Goal: Task Accomplishment & Management: Manage account settings

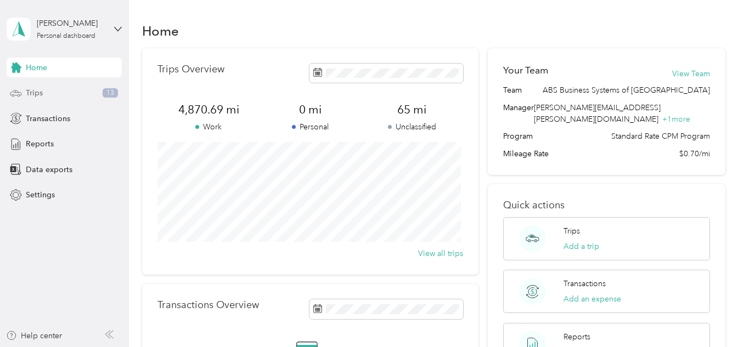
click at [32, 93] on span "Trips" at bounding box center [34, 93] width 17 height 12
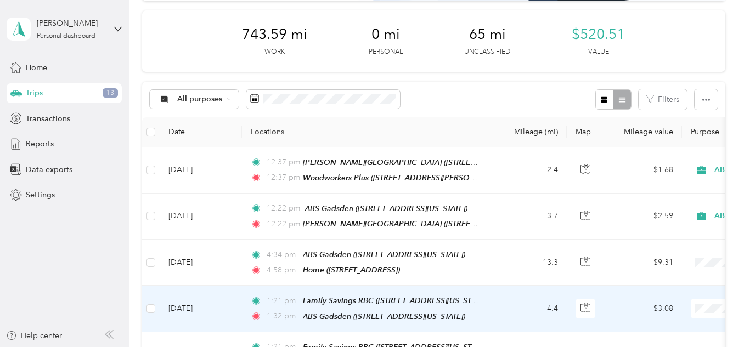
scroll to position [219, 0]
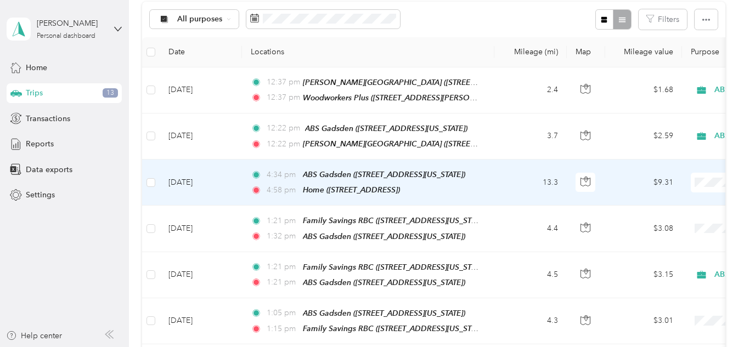
click at [505, 179] on td "13.3" at bounding box center [530, 183] width 72 height 46
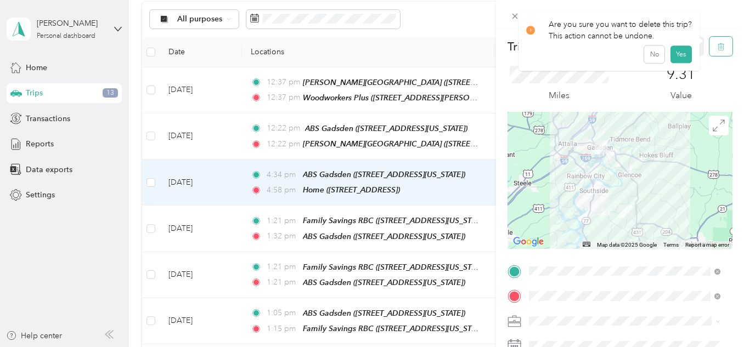
click at [720, 47] on icon "button" at bounding box center [720, 47] width 0 height 3
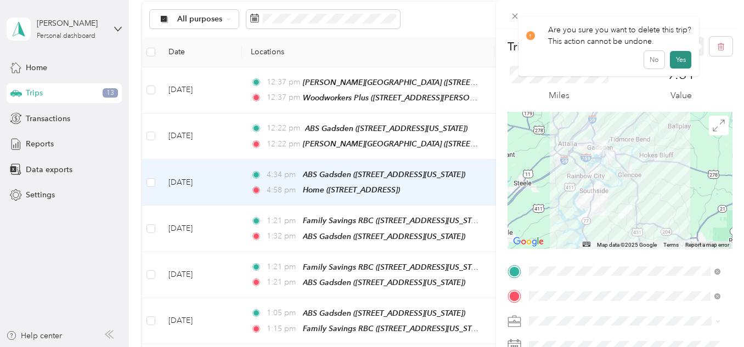
click at [678, 57] on button "Yes" at bounding box center [680, 60] width 21 height 18
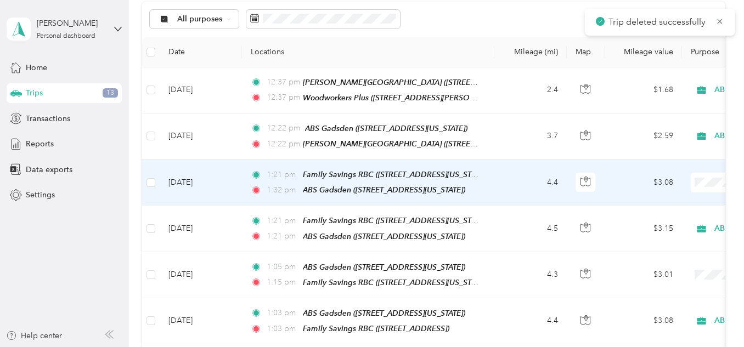
click at [515, 176] on td "4.4" at bounding box center [530, 183] width 72 height 46
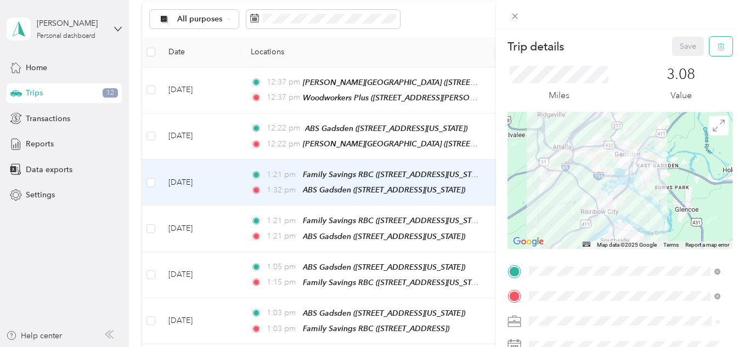
click at [717, 46] on icon "button" at bounding box center [721, 47] width 8 height 8
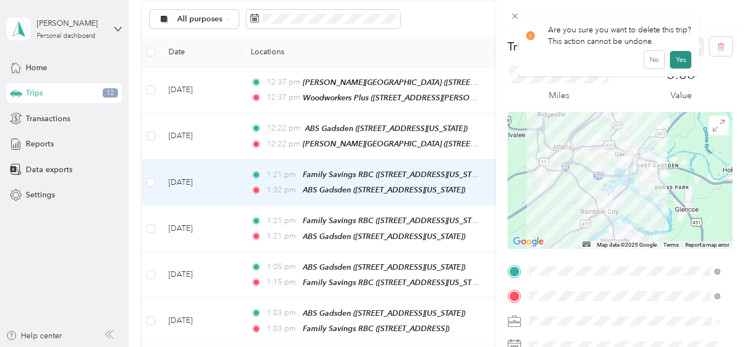
click at [680, 54] on button "Yes" at bounding box center [680, 60] width 21 height 18
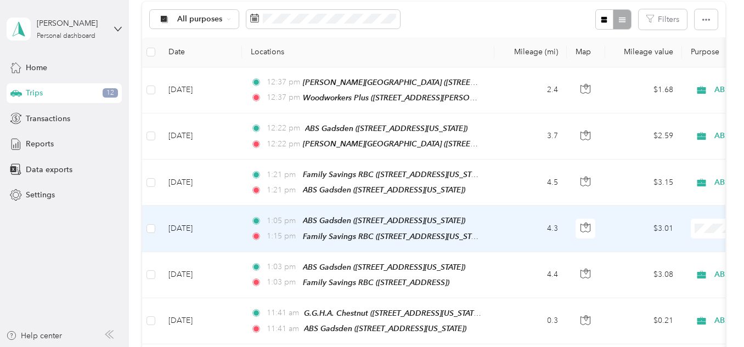
click at [510, 222] on td "4.3" at bounding box center [530, 229] width 72 height 46
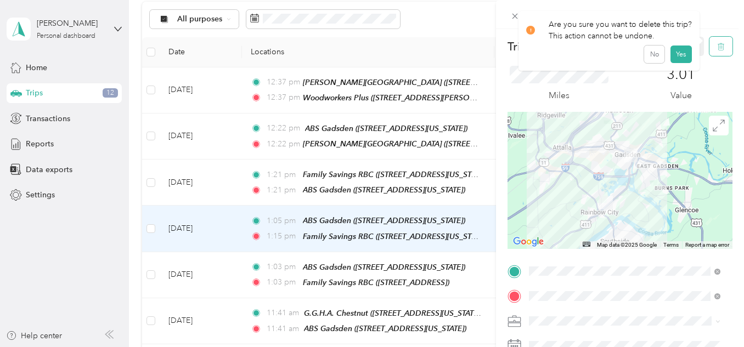
click at [717, 46] on icon "button" at bounding box center [721, 47] width 8 height 8
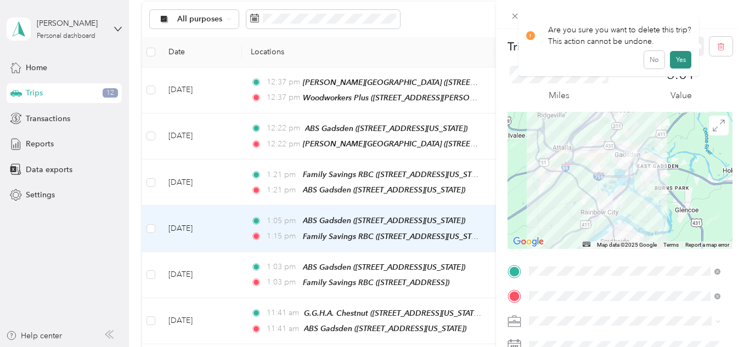
click at [673, 55] on button "Yes" at bounding box center [680, 60] width 21 height 18
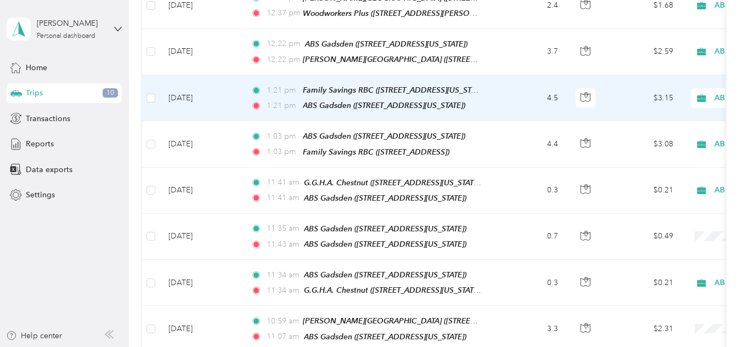
scroll to position [329, 0]
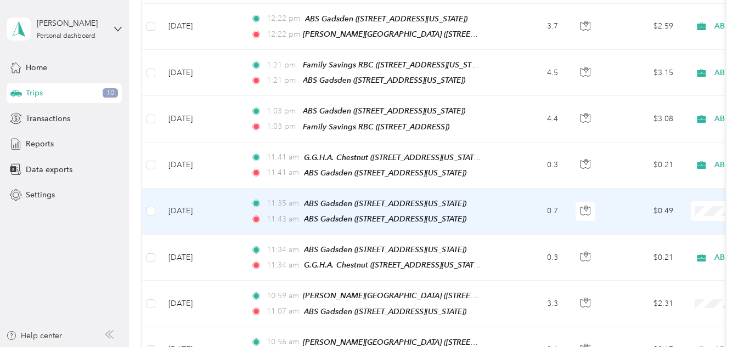
click at [524, 202] on td "0.7" at bounding box center [530, 212] width 72 height 46
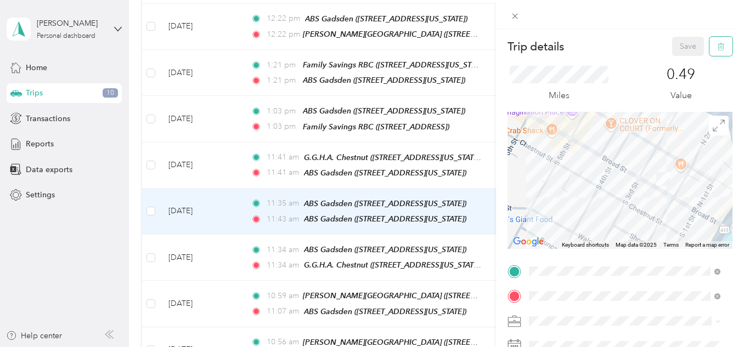
click at [717, 50] on icon "button" at bounding box center [721, 47] width 8 height 8
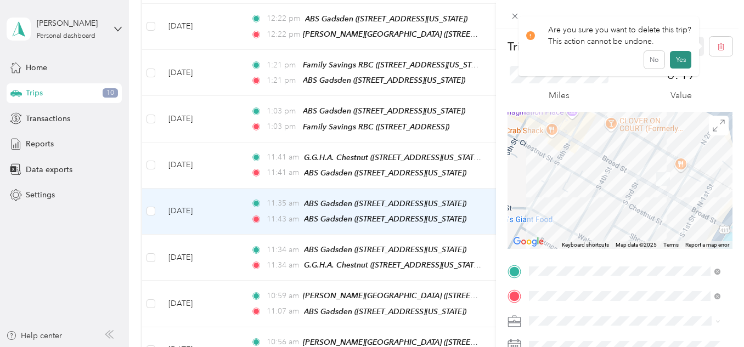
click at [674, 60] on button "Yes" at bounding box center [680, 60] width 21 height 18
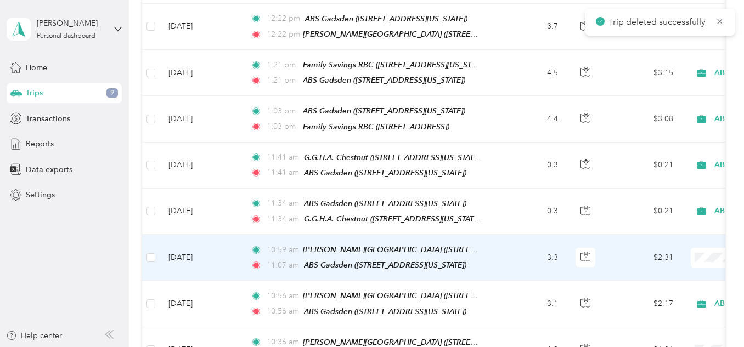
click at [512, 254] on td "3.3" at bounding box center [530, 258] width 72 height 46
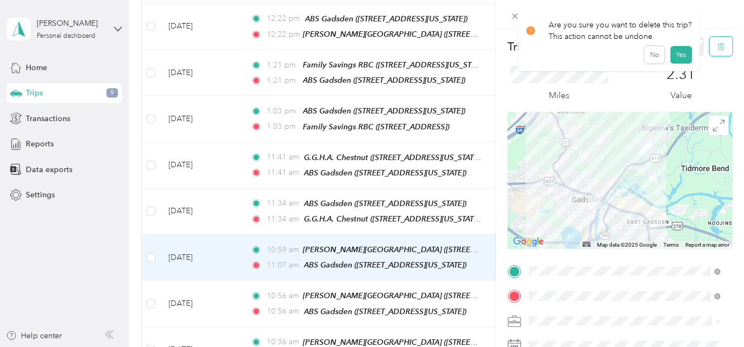
click at [717, 46] on icon "button" at bounding box center [721, 47] width 8 height 8
click at [676, 58] on button "Yes" at bounding box center [680, 60] width 21 height 18
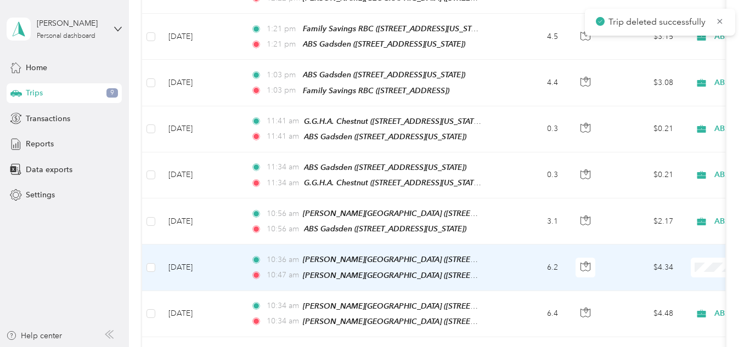
scroll to position [384, 0]
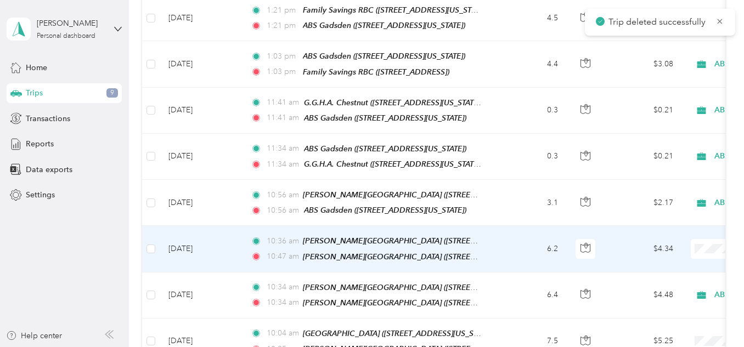
click at [510, 241] on td "6.2" at bounding box center [530, 249] width 72 height 46
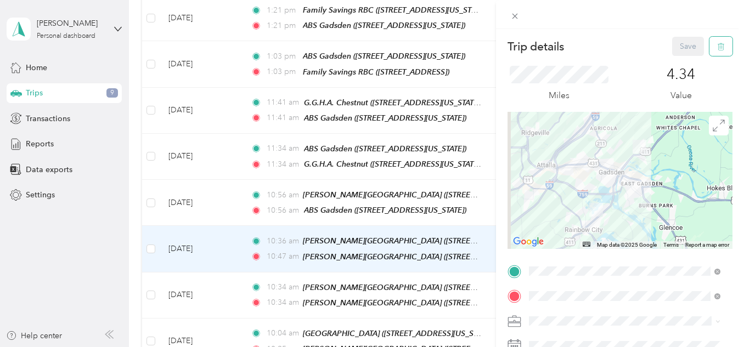
click at [712, 41] on button "button" at bounding box center [720, 46] width 23 height 19
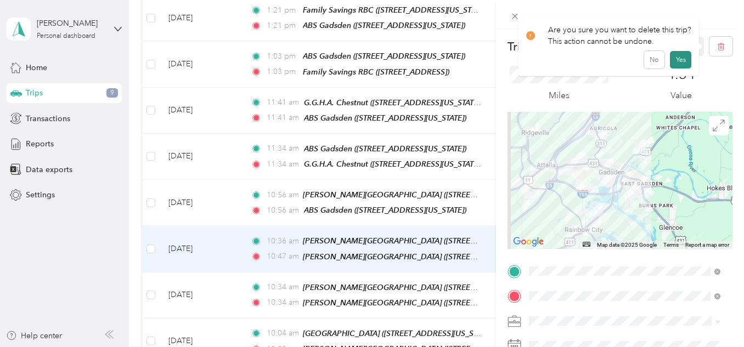
click at [680, 61] on button "Yes" at bounding box center [680, 60] width 21 height 18
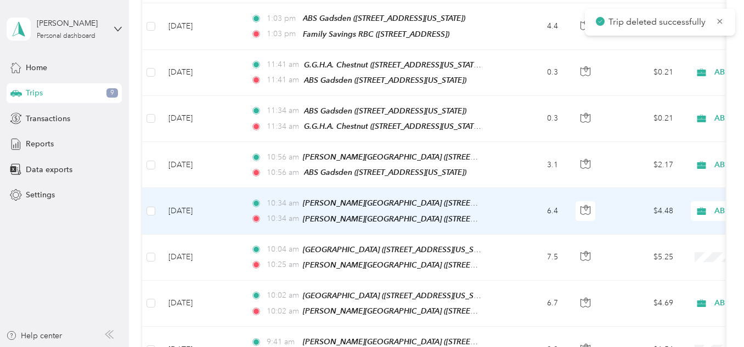
scroll to position [494, 0]
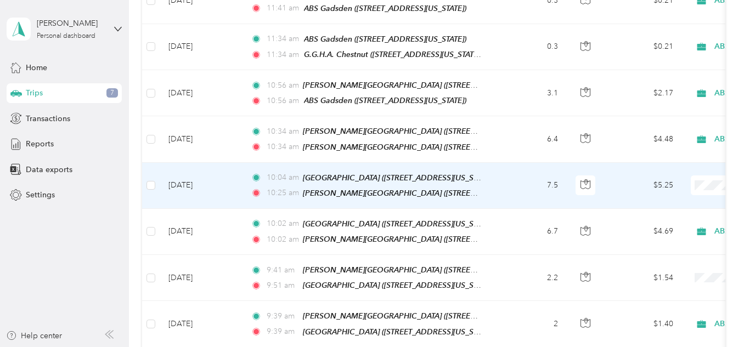
click at [506, 174] on td "7.5" at bounding box center [530, 186] width 72 height 46
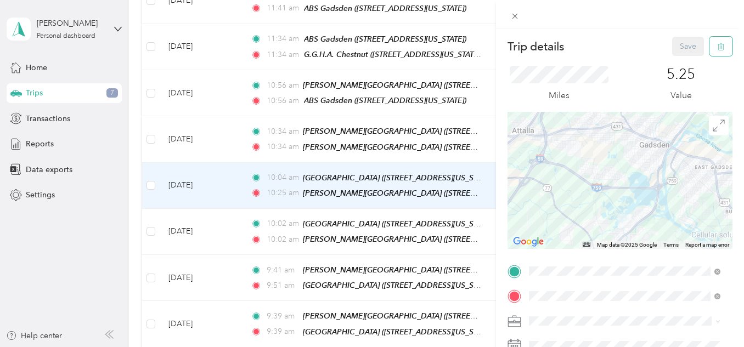
click at [717, 49] on icon "button" at bounding box center [721, 47] width 8 height 8
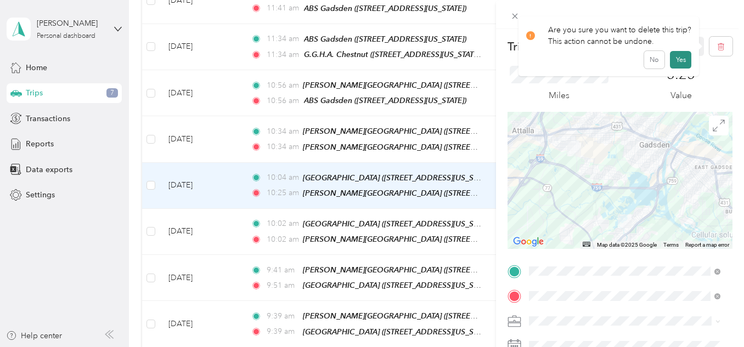
click at [678, 58] on button "Yes" at bounding box center [680, 60] width 21 height 18
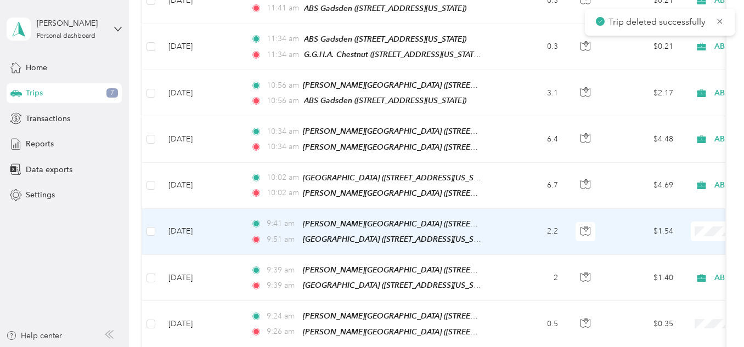
click at [510, 218] on td "2.2" at bounding box center [530, 232] width 72 height 46
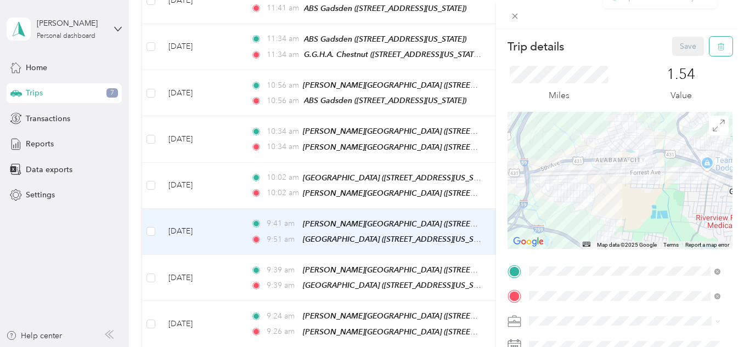
click at [718, 44] on icon "button" at bounding box center [721, 46] width 7 height 7
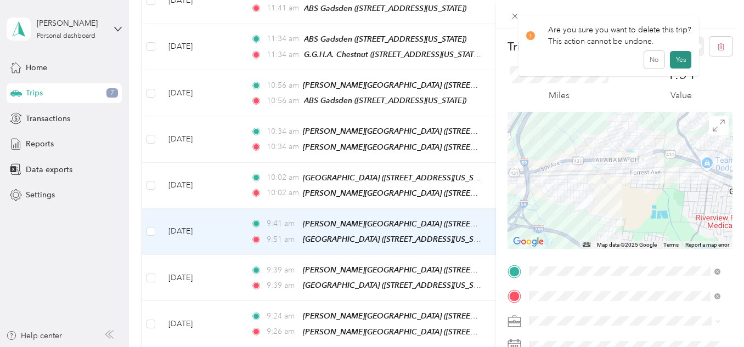
click at [676, 56] on button "Yes" at bounding box center [680, 60] width 21 height 18
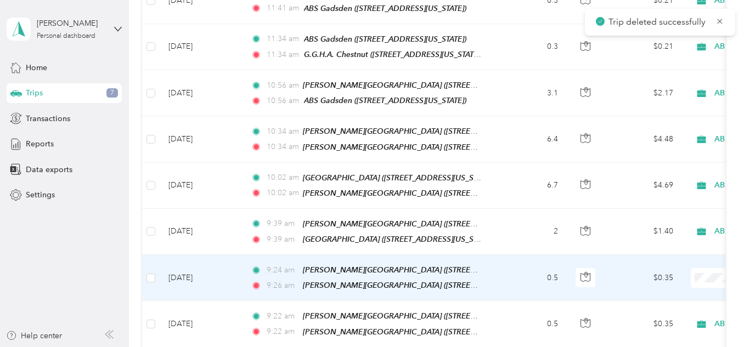
scroll to position [549, 0]
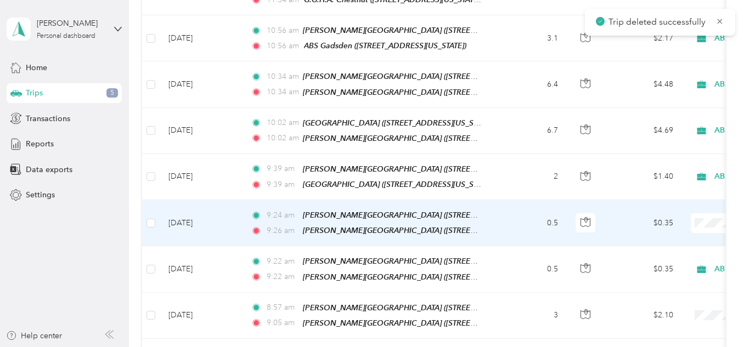
click at [520, 212] on td "0.5" at bounding box center [530, 223] width 72 height 46
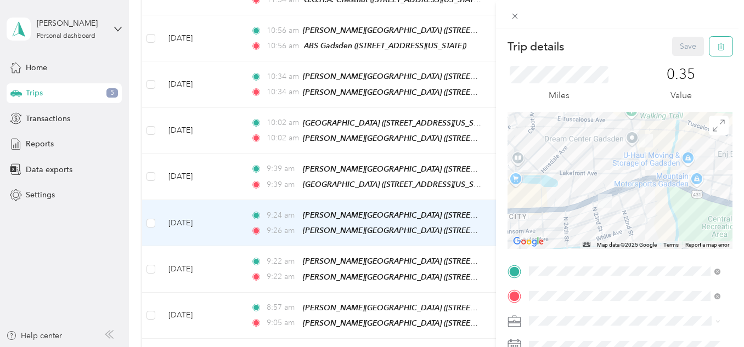
click at [718, 44] on icon "button" at bounding box center [721, 46] width 7 height 7
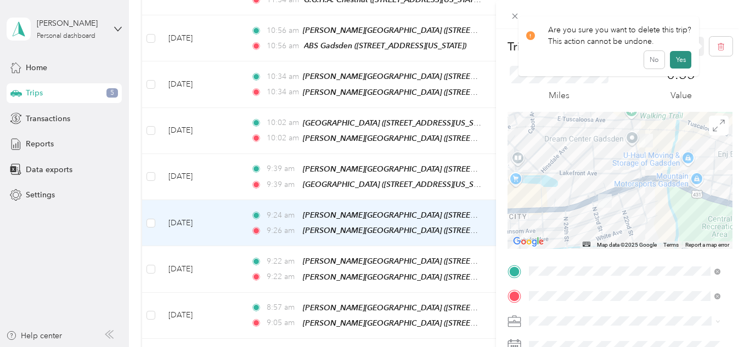
click at [678, 58] on button "Yes" at bounding box center [680, 60] width 21 height 18
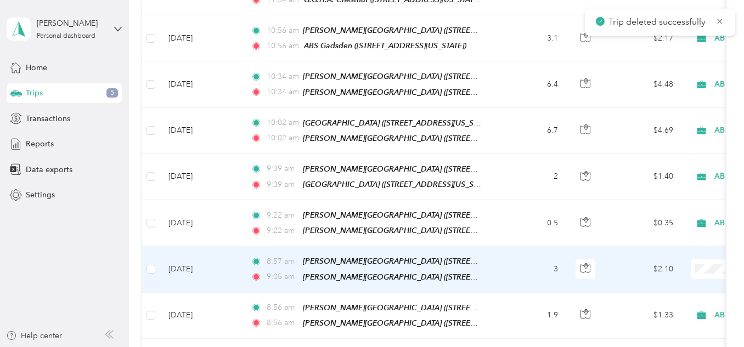
click at [511, 251] on td "3" at bounding box center [530, 269] width 72 height 46
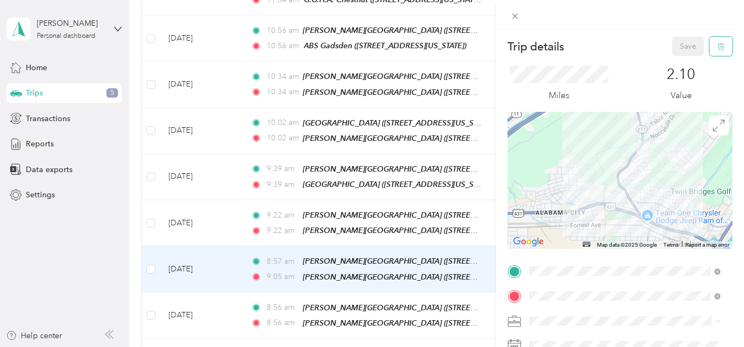
click at [709, 47] on button "button" at bounding box center [720, 46] width 23 height 19
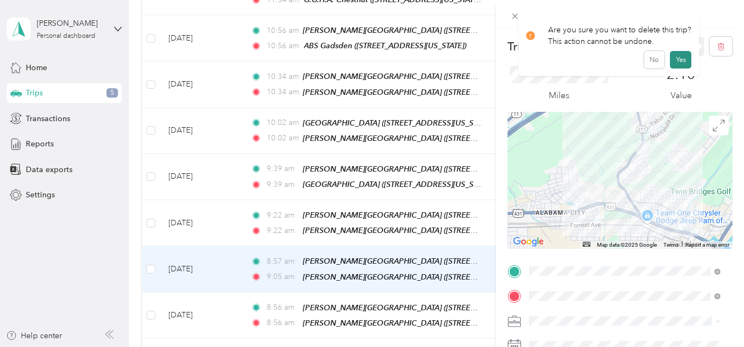
click at [679, 52] on button "Yes" at bounding box center [680, 60] width 21 height 18
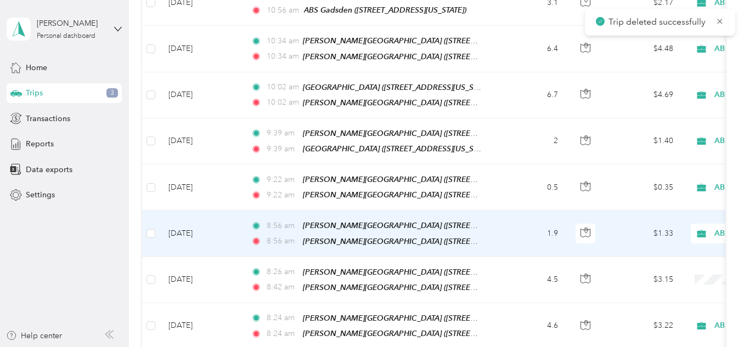
scroll to position [604, 0]
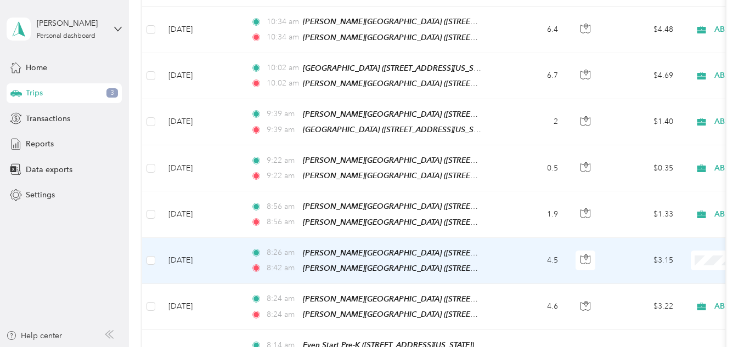
click at [521, 242] on td "4.5" at bounding box center [530, 261] width 72 height 46
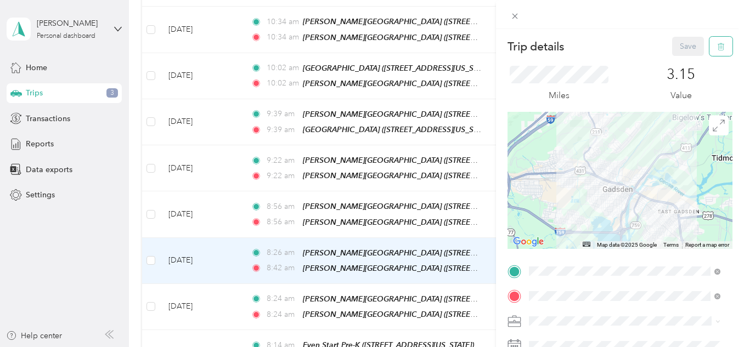
click at [718, 44] on icon "button" at bounding box center [721, 46] width 7 height 7
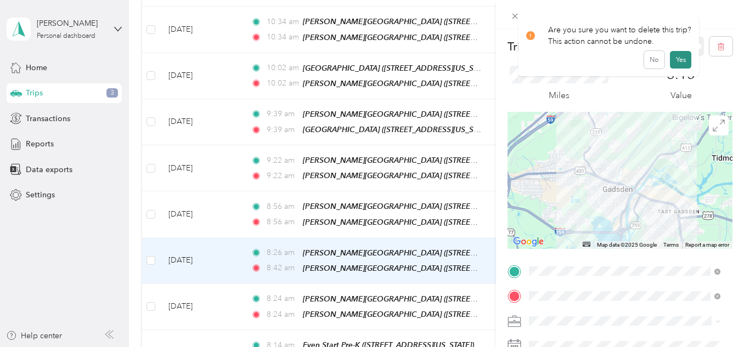
click at [679, 60] on button "Yes" at bounding box center [680, 60] width 21 height 18
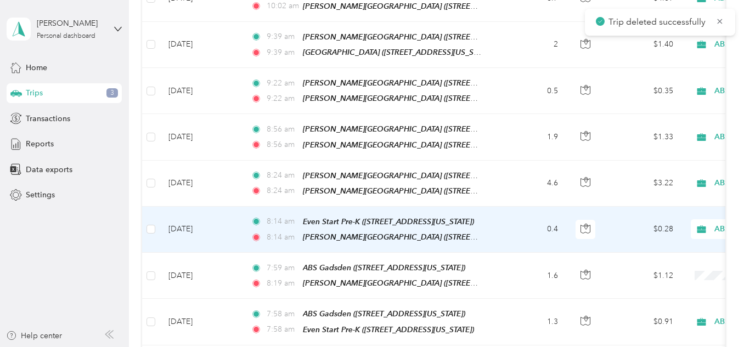
scroll to position [713, 0]
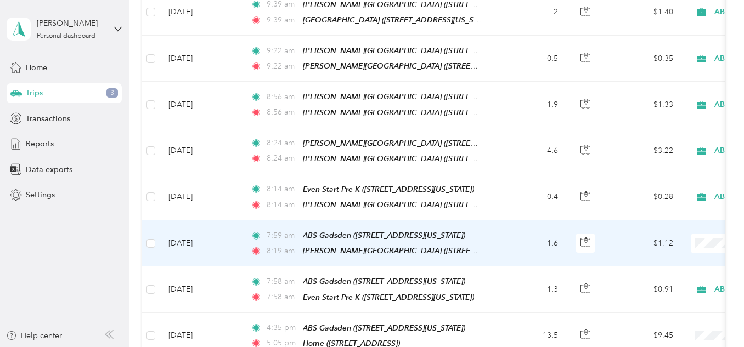
click at [504, 225] on td "1.6" at bounding box center [530, 244] width 72 height 46
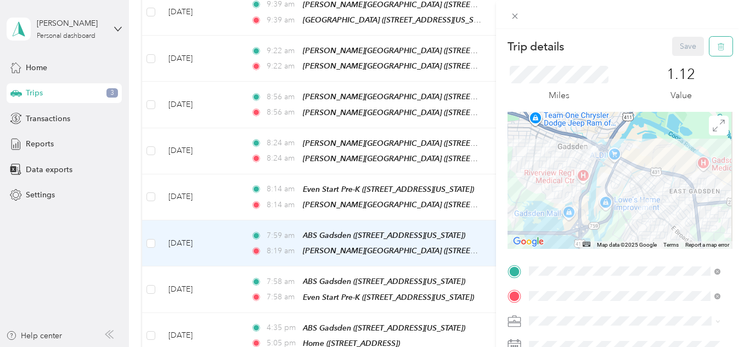
click at [717, 46] on button "button" at bounding box center [720, 46] width 23 height 19
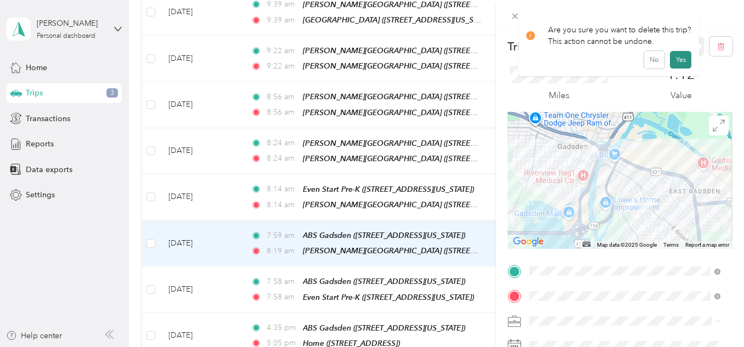
click at [679, 59] on button "Yes" at bounding box center [680, 60] width 21 height 18
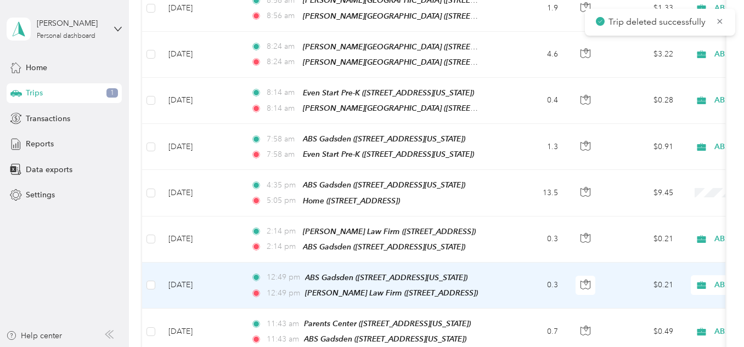
scroll to position [823, 0]
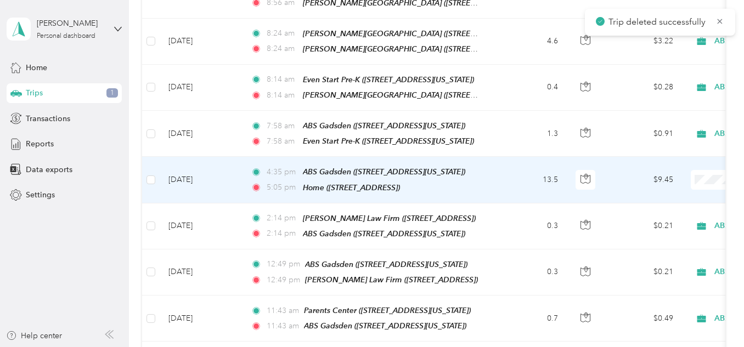
click at [527, 160] on td "13.5" at bounding box center [530, 180] width 72 height 46
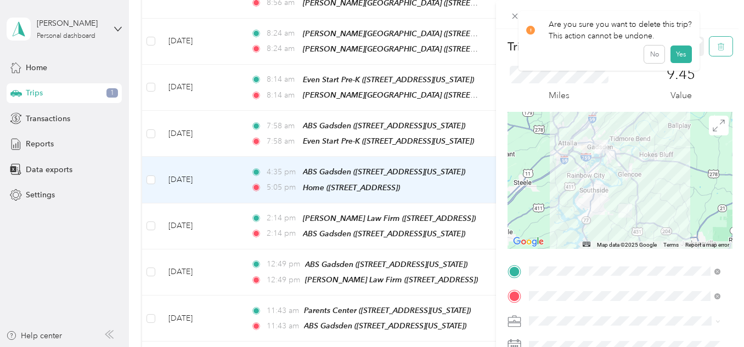
click at [709, 47] on button "button" at bounding box center [720, 46] width 23 height 19
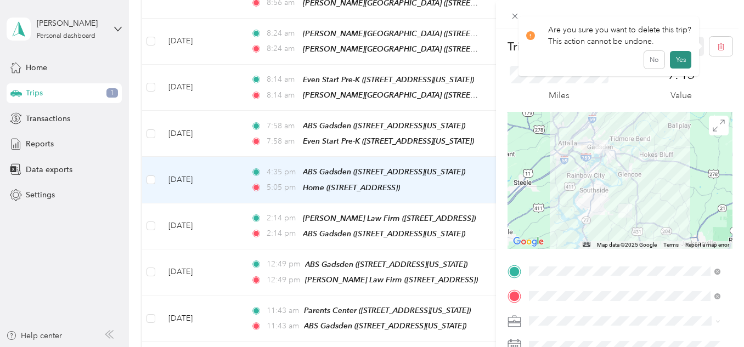
click at [678, 55] on button "Yes" at bounding box center [680, 60] width 21 height 18
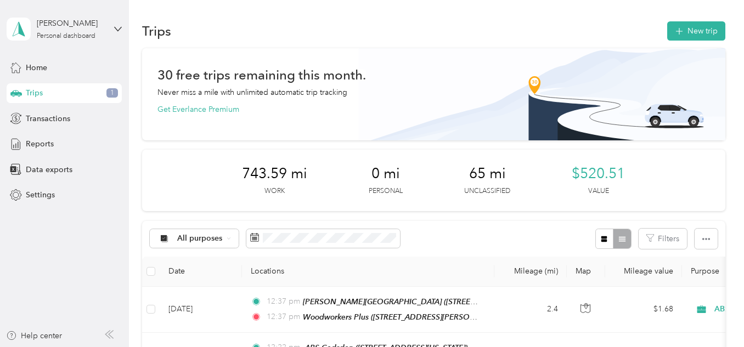
click at [28, 94] on span "Trips" at bounding box center [34, 93] width 17 height 12
click at [37, 65] on span "Home" at bounding box center [36, 68] width 21 height 12
